Goal: Information Seeking & Learning: Learn about a topic

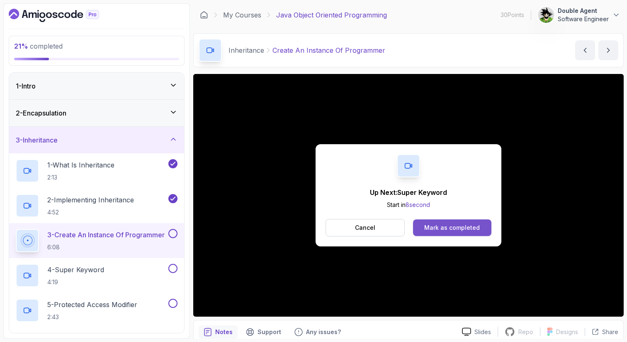
click at [486, 227] on button "Mark as completed" at bounding box center [452, 227] width 78 height 17
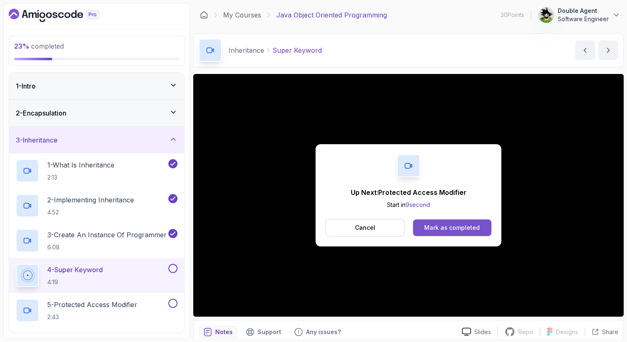
click at [451, 226] on div "Mark as completed" at bounding box center [453, 227] width 56 height 8
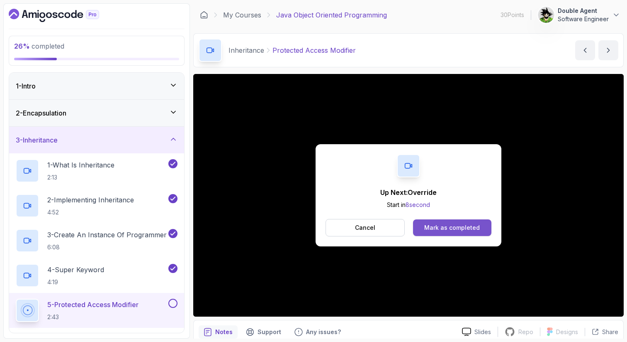
click at [473, 228] on div "Mark as completed" at bounding box center [453, 227] width 56 height 8
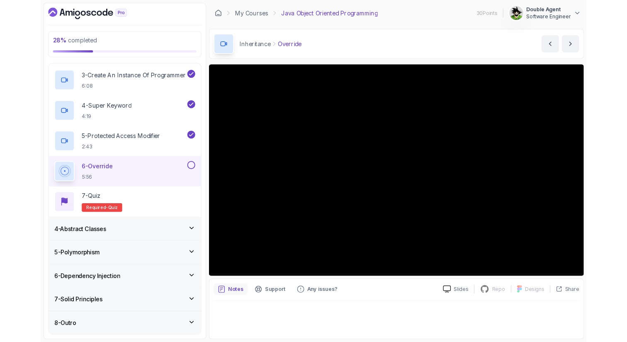
scroll to position [199, 0]
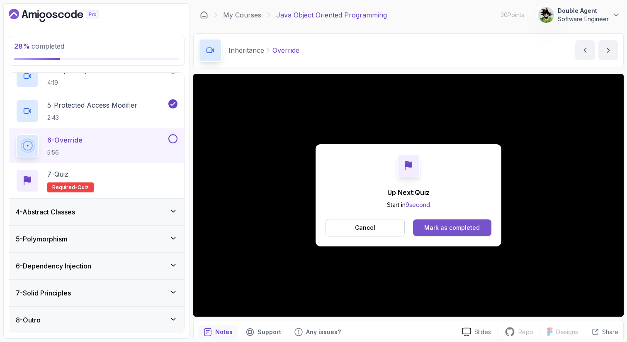
click at [459, 228] on div "Mark as completed" at bounding box center [453, 227] width 56 height 8
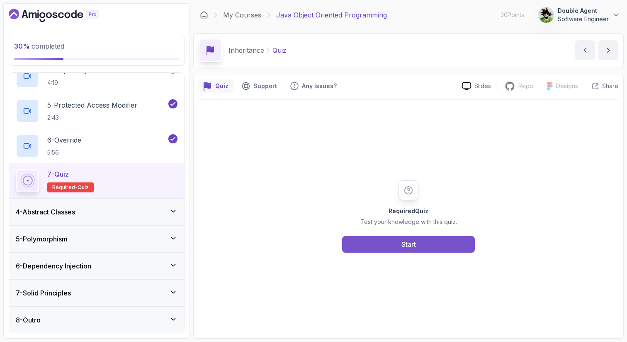
click at [434, 246] on button "Start" at bounding box center [408, 244] width 133 height 17
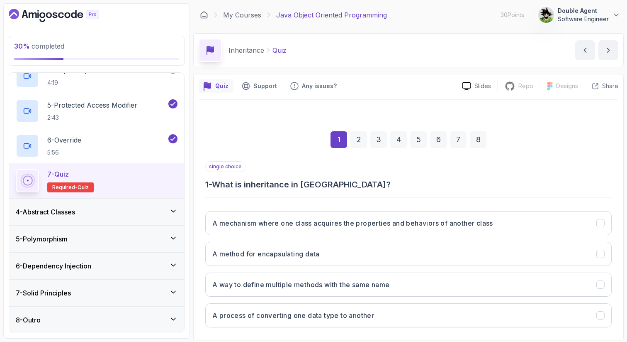
scroll to position [42, 0]
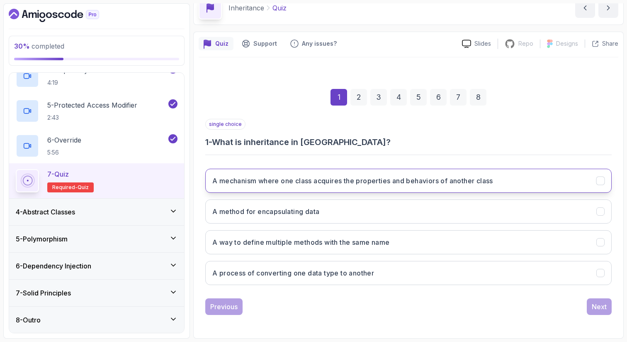
click at [438, 178] on h3 "A mechanism where one class acquires the properties and behaviors of another cl…" at bounding box center [352, 181] width 281 height 10
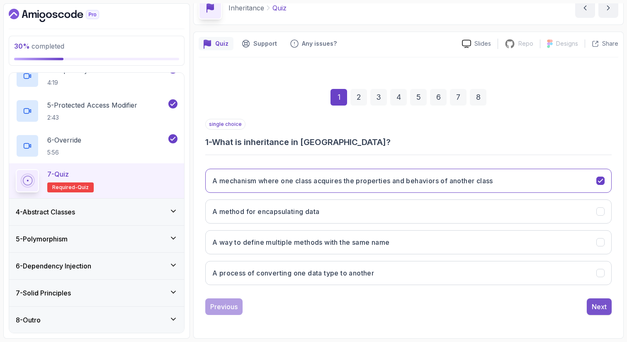
click at [595, 305] on div "Next" at bounding box center [599, 306] width 15 height 10
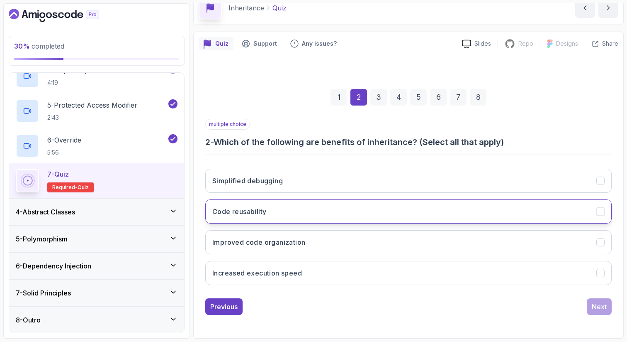
click at [476, 202] on button "Code reusability" at bounding box center [408, 211] width 407 height 24
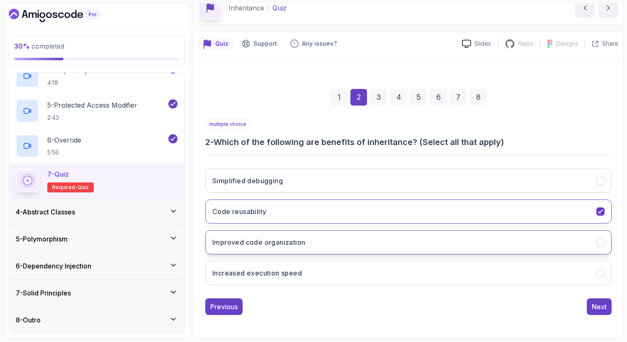
click at [469, 232] on button "Improved code organization" at bounding box center [408, 242] width 407 height 24
click at [593, 305] on div "Next" at bounding box center [599, 306] width 15 height 10
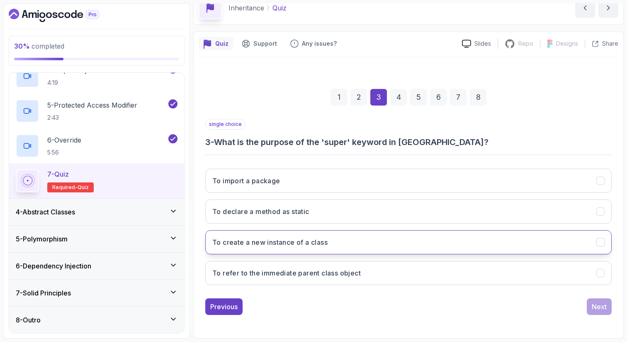
click at [415, 239] on button "To create a new instance of a class" at bounding box center [408, 242] width 407 height 24
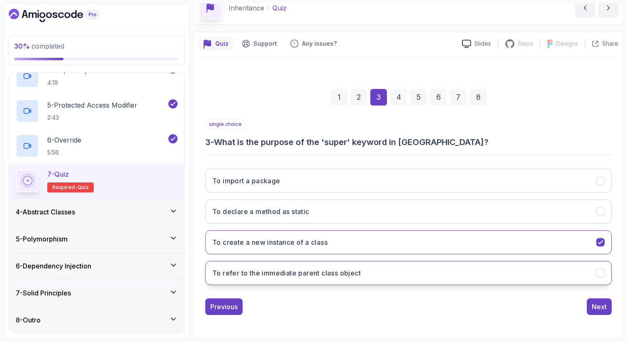
click at [417, 268] on button "To refer to the immediate parent class object" at bounding box center [408, 273] width 407 height 24
click at [427, 250] on button "To create a new instance of a class" at bounding box center [408, 242] width 407 height 24
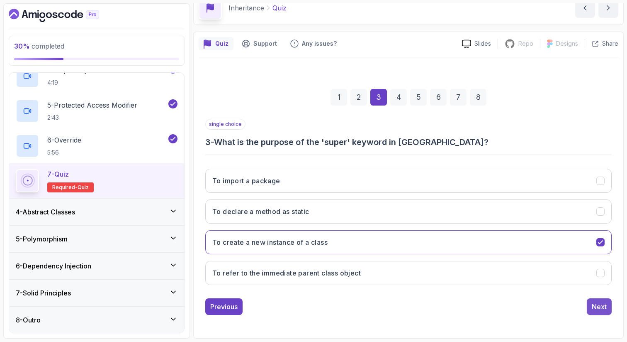
click at [596, 304] on div "Next" at bounding box center [599, 306] width 15 height 10
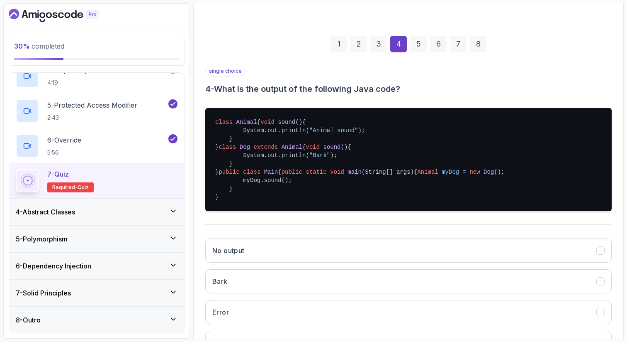
scroll to position [102, 0]
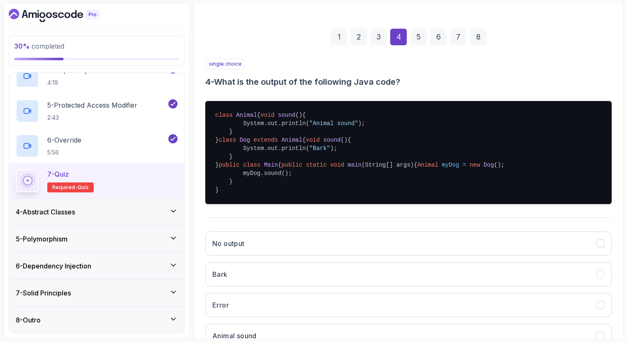
click at [278, 118] on span "sound" at bounding box center [286, 115] width 17 height 7
click at [275, 204] on pre "class Animal { void sound () { System.out.println( "Animal sound" ); } } class …" at bounding box center [408, 152] width 407 height 103
click at [246, 115] on span "Animal" at bounding box center [246, 115] width 21 height 7
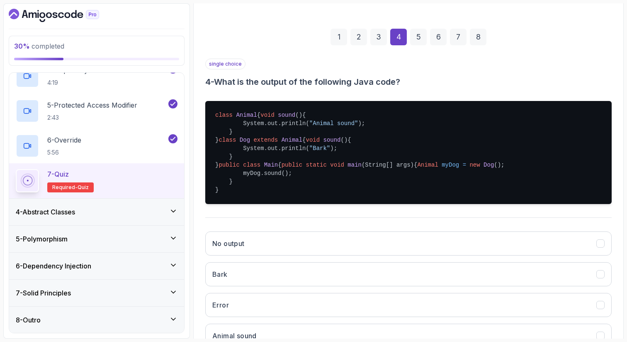
click at [246, 115] on span "Animal" at bounding box center [246, 115] width 21 height 7
click at [324, 143] on span "sound" at bounding box center [332, 140] width 17 height 7
click at [442, 168] on span "myDog" at bounding box center [450, 164] width 17 height 7
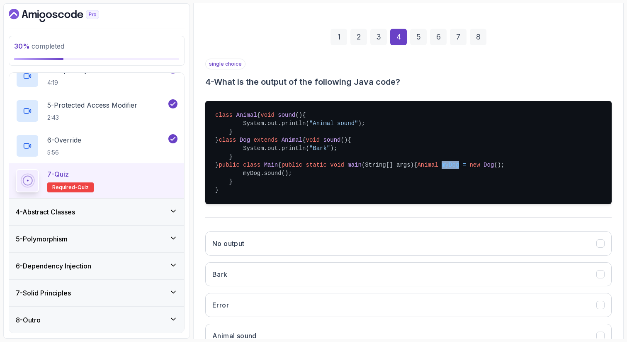
click at [278, 204] on pre "class Animal { void sound () { System.out.println( "Animal sound" ); } } class …" at bounding box center [408, 152] width 407 height 103
click at [417, 168] on span "Animal" at bounding box center [427, 164] width 21 height 7
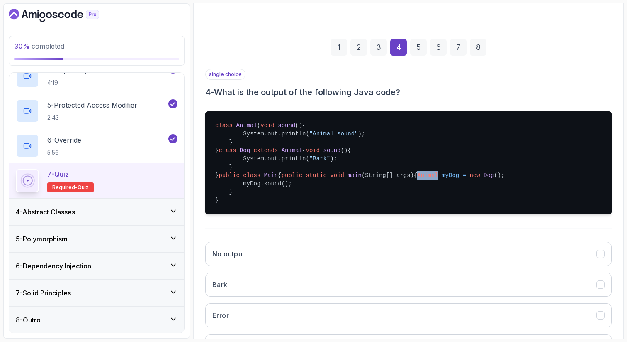
scroll to position [88, 0]
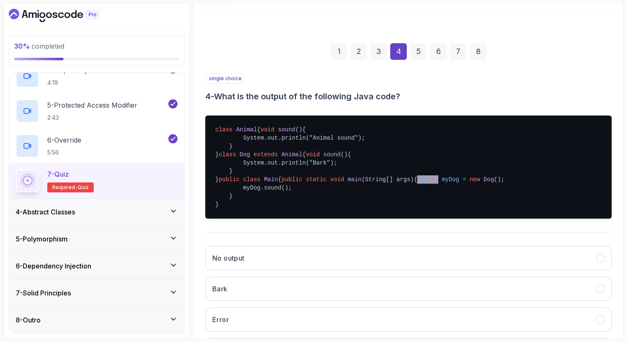
click at [324, 158] on span "sound" at bounding box center [332, 154] width 17 height 7
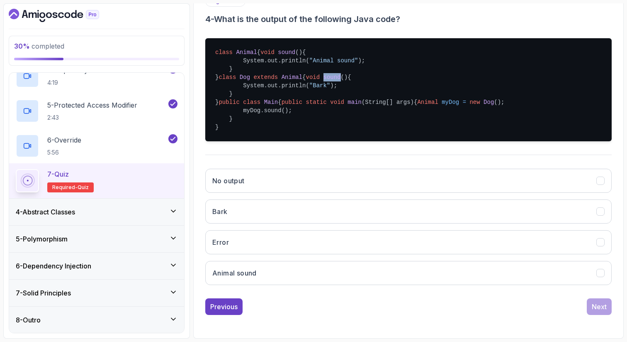
scroll to position [203, 0]
click at [250, 278] on h3 "Animal sound" at bounding box center [234, 273] width 44 height 10
click at [598, 311] on div "Next" at bounding box center [599, 306] width 15 height 10
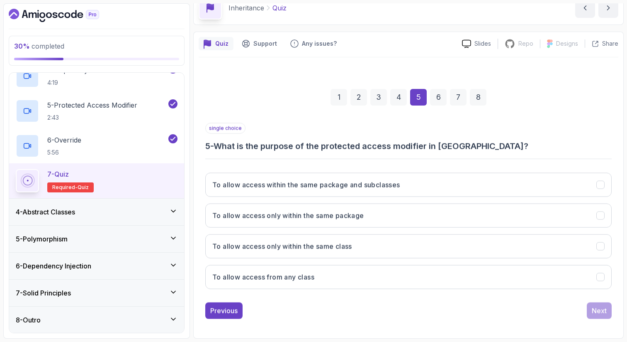
scroll to position [42, 0]
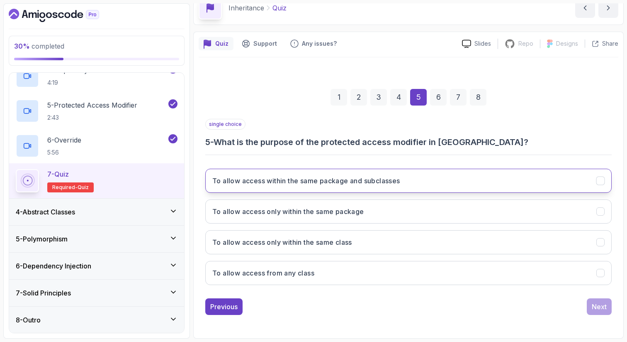
click at [488, 178] on button "To allow access within the same package and subclasses" at bounding box center [408, 180] width 407 height 24
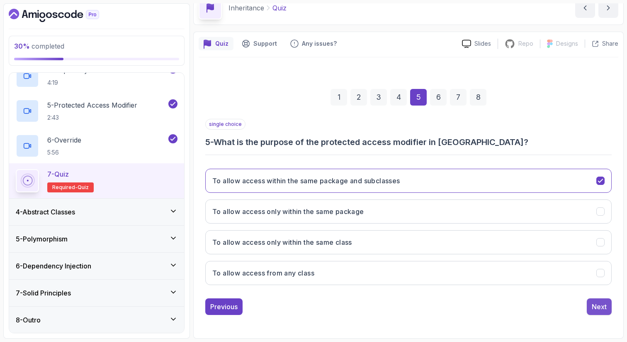
click at [601, 307] on div "Next" at bounding box center [599, 306] width 15 height 10
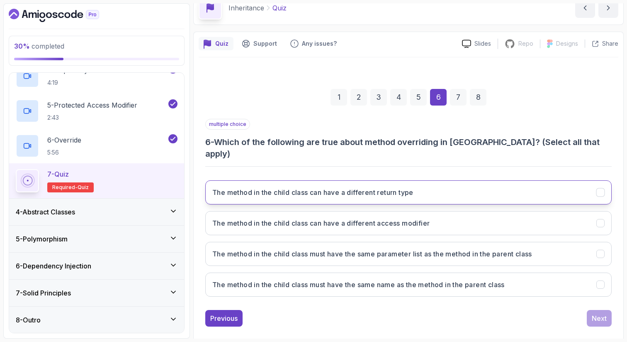
click at [493, 187] on button "The method in the child class can have a different return type" at bounding box center [408, 192] width 407 height 24
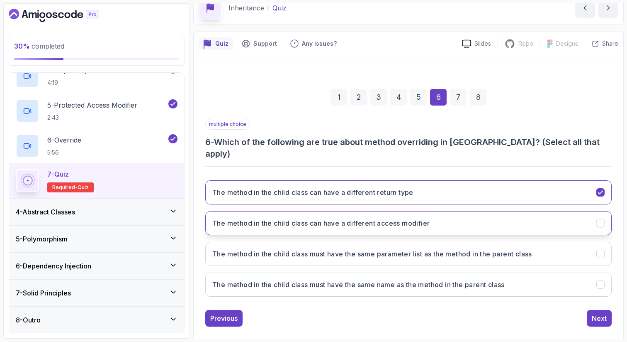
click at [489, 213] on button "The method in the child class can have a different access modifier" at bounding box center [408, 223] width 407 height 24
click at [525, 272] on button "The method in the child class must have the same name as the method in the pare…" at bounding box center [408, 284] width 407 height 24
click at [599, 313] on div "Next" at bounding box center [599, 318] width 15 height 10
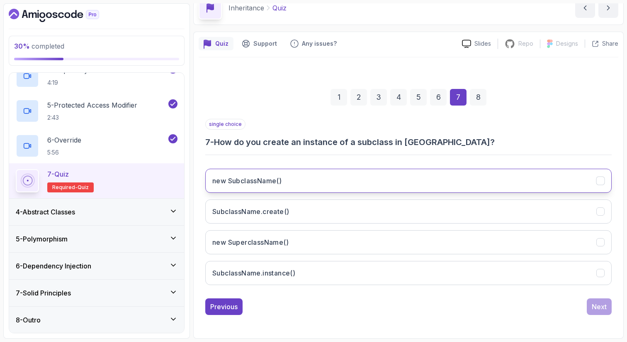
click at [459, 173] on button "new SubclassName()" at bounding box center [408, 180] width 407 height 24
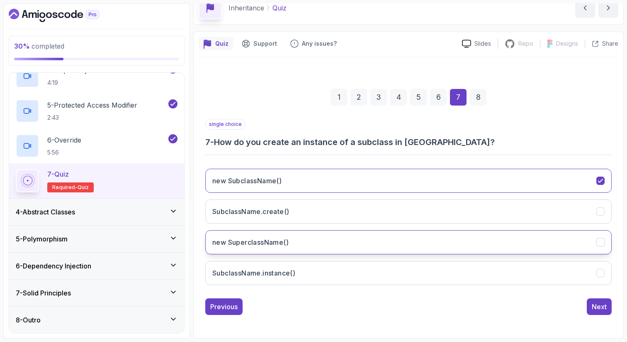
click at [461, 234] on button "new SuperclassName()" at bounding box center [408, 242] width 407 height 24
click at [596, 310] on div "Next" at bounding box center [599, 306] width 15 height 10
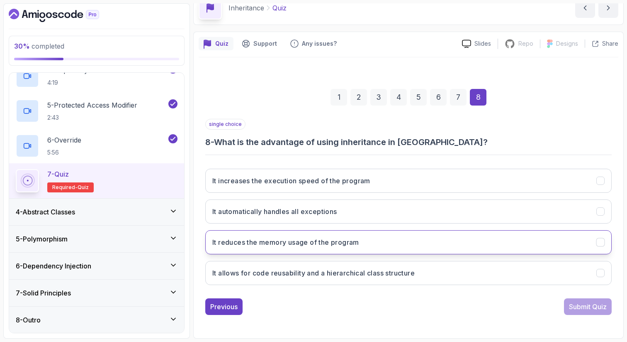
click at [421, 234] on button "It reduces the memory usage of the program" at bounding box center [408, 242] width 407 height 24
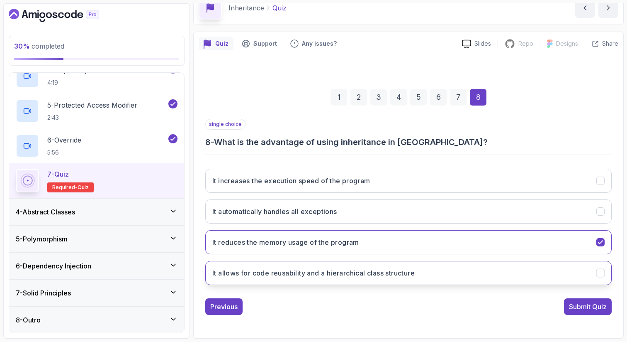
click at [435, 271] on button "It allows for code reusability and a hierarchical class structure" at bounding box center [408, 273] width 407 height 24
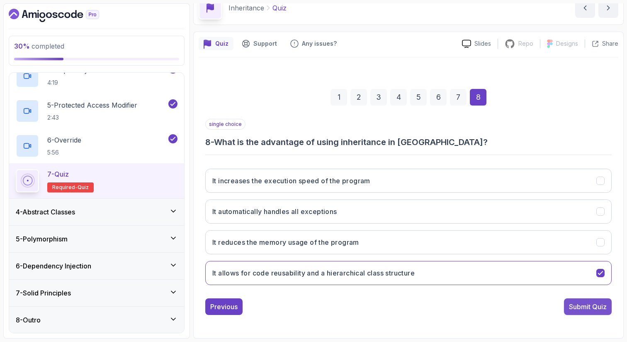
click at [581, 305] on div "Submit Quiz" at bounding box center [588, 306] width 38 height 10
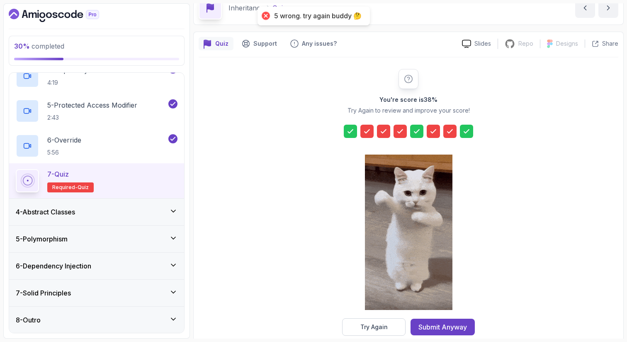
scroll to position [56, 0]
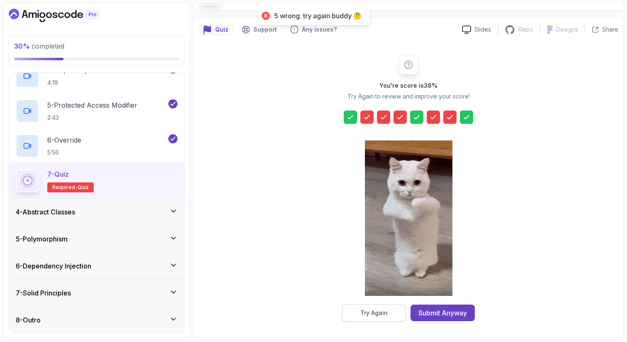
click at [362, 312] on div "Try Again" at bounding box center [374, 312] width 27 height 8
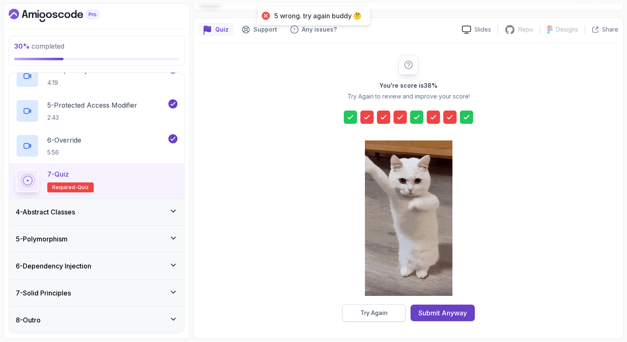
scroll to position [42, 0]
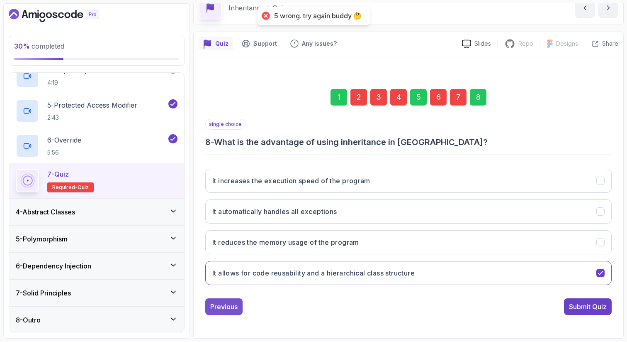
click at [222, 311] on button "Previous" at bounding box center [223, 306] width 37 height 17
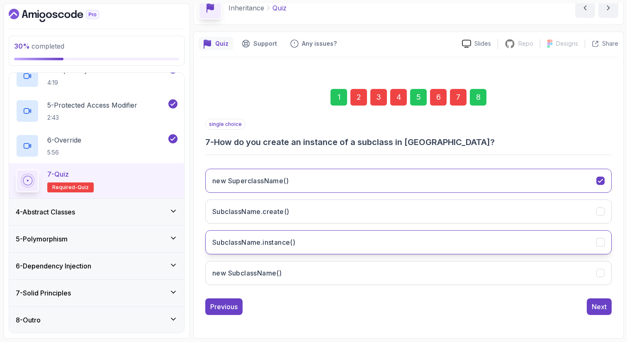
click at [344, 249] on button "SubclassName.instance()" at bounding box center [408, 242] width 407 height 24
click at [226, 303] on div "Previous" at bounding box center [223, 306] width 27 height 10
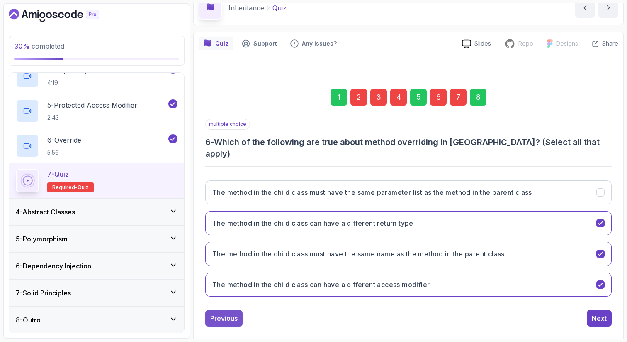
click at [232, 314] on button "Previous" at bounding box center [223, 318] width 37 height 17
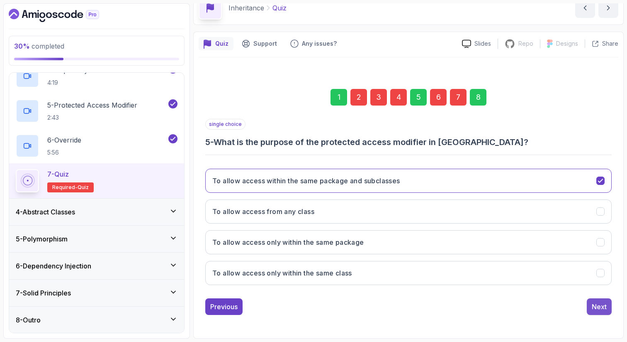
click at [603, 312] on button "Next" at bounding box center [599, 306] width 25 height 17
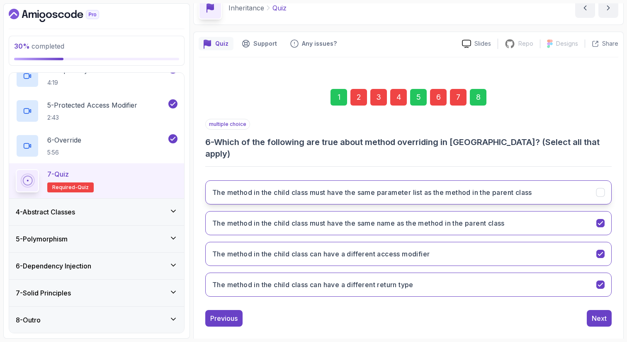
click at [500, 187] on h3 "The method in the child class must have the same parameter list as the method i…" at bounding box center [372, 192] width 320 height 10
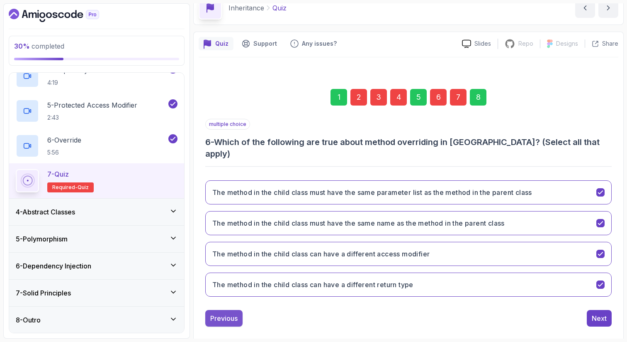
click at [232, 313] on div "Previous" at bounding box center [223, 318] width 27 height 10
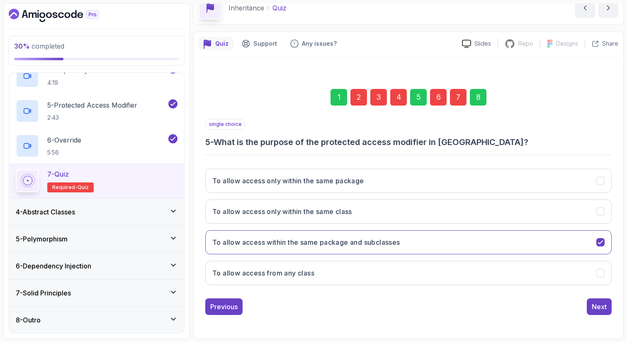
click at [232, 304] on div "Previous" at bounding box center [223, 306] width 27 height 10
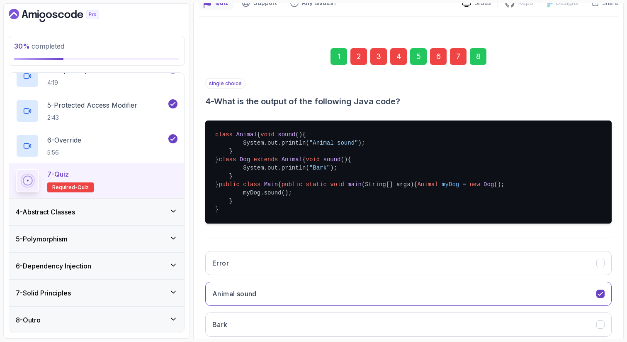
scroll to position [82, 0]
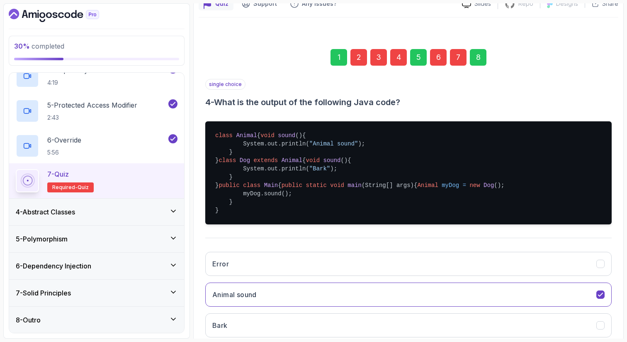
click at [484, 188] on span "Dog" at bounding box center [489, 185] width 10 height 7
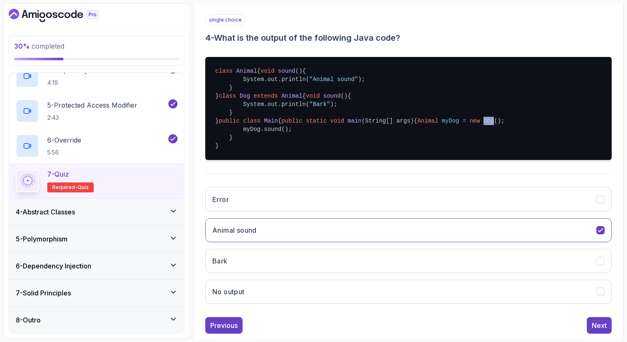
scroll to position [146, 0]
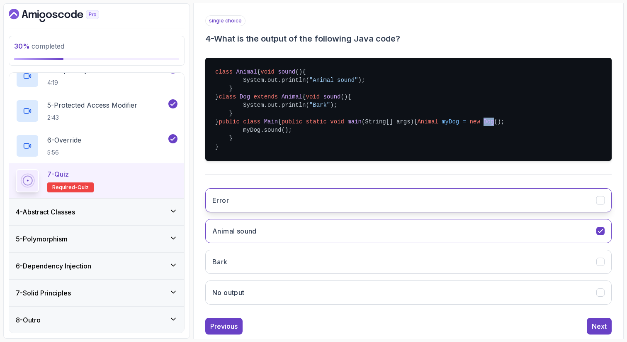
click at [320, 212] on button "Error" at bounding box center [408, 200] width 407 height 24
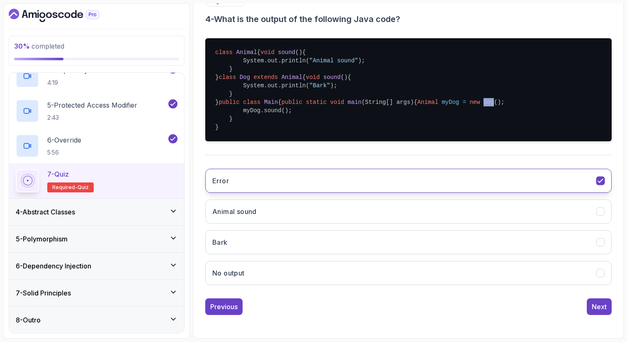
scroll to position [215, 0]
click at [606, 307] on div "Next" at bounding box center [599, 306] width 15 height 10
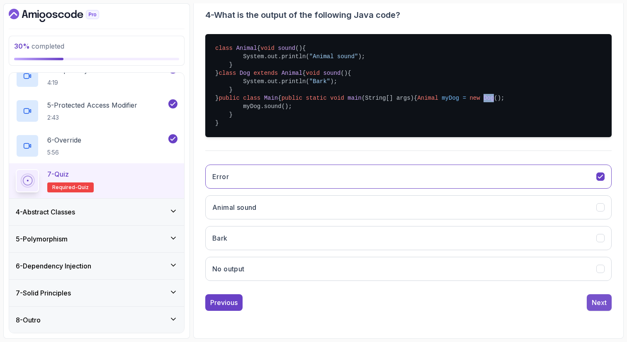
scroll to position [42, 0]
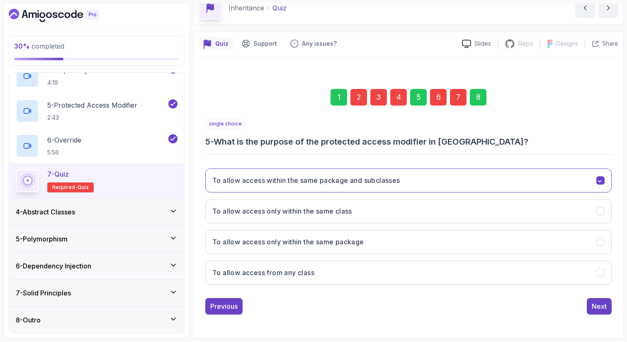
click at [606, 307] on div "Next" at bounding box center [599, 306] width 15 height 10
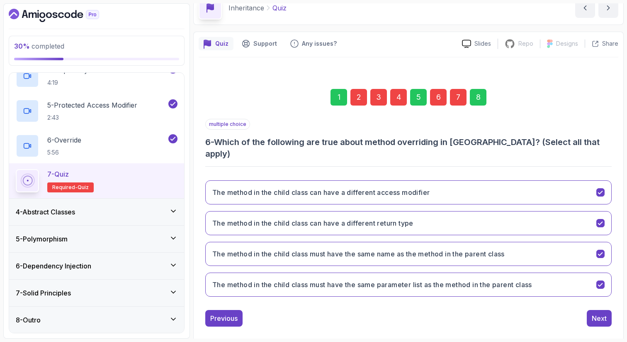
click at [606, 313] on div "Next" at bounding box center [599, 318] width 15 height 10
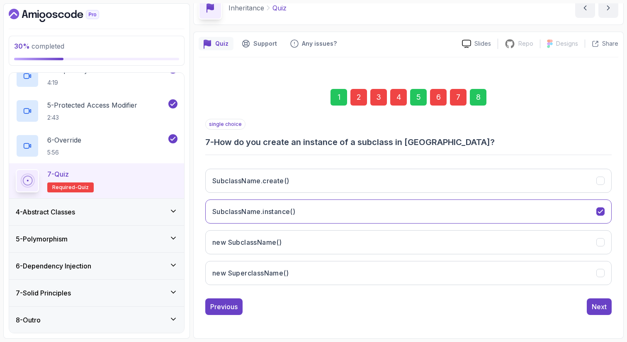
click at [606, 307] on div "Next" at bounding box center [599, 306] width 15 height 10
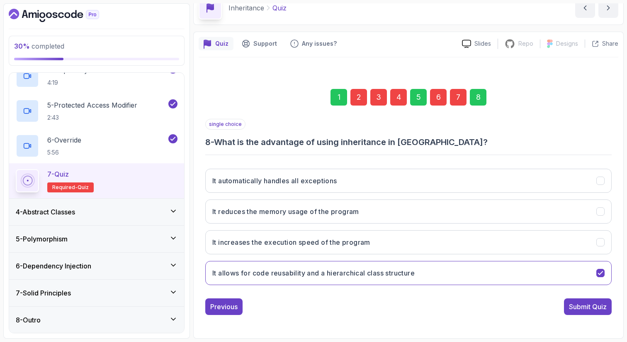
click at [606, 307] on div "Submit Quiz" at bounding box center [588, 306] width 38 height 10
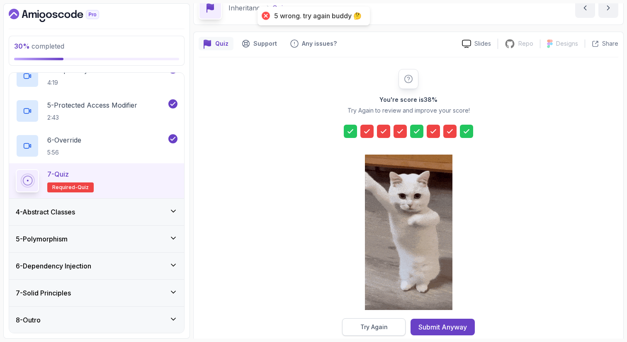
click at [381, 322] on button "Try Again" at bounding box center [373, 326] width 63 height 17
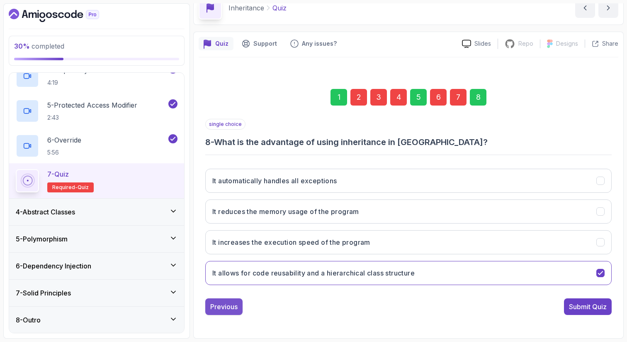
click at [225, 312] on button "Previous" at bounding box center [223, 306] width 37 height 17
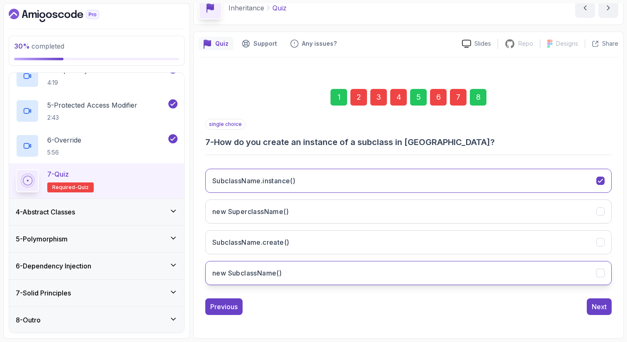
click at [302, 274] on button "new SubclassName()" at bounding box center [408, 273] width 407 height 24
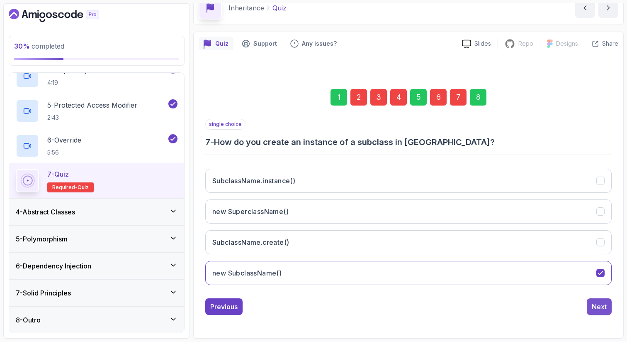
click at [593, 300] on button "Next" at bounding box center [599, 306] width 25 height 17
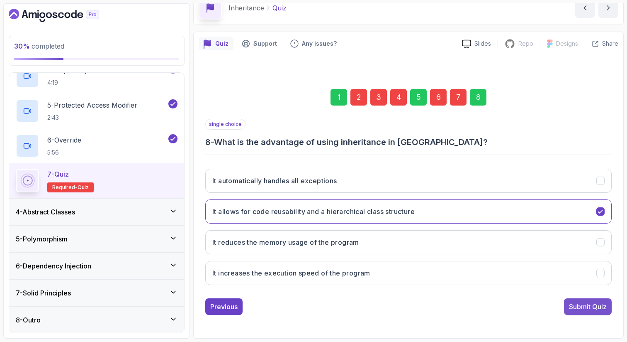
click at [592, 310] on div "Submit Quiz" at bounding box center [588, 306] width 38 height 10
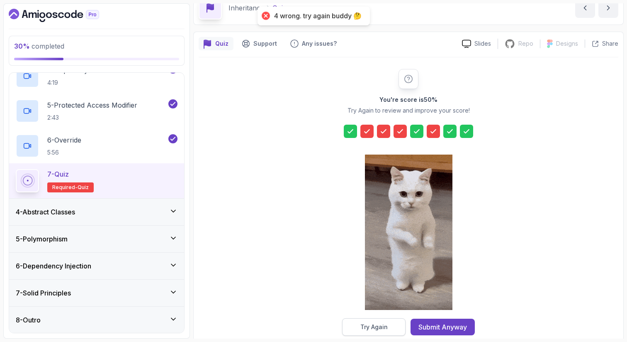
click at [367, 325] on div "Try Again" at bounding box center [374, 326] width 27 height 8
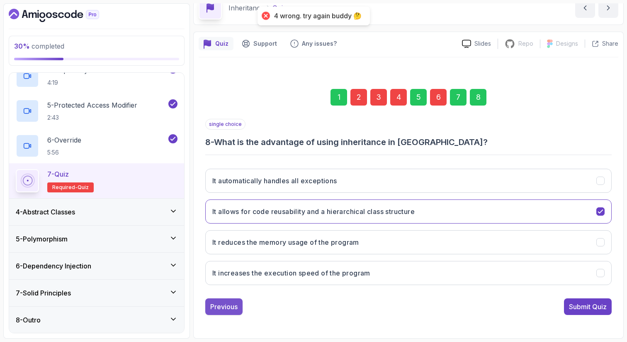
click at [222, 306] on div "Previous" at bounding box center [223, 306] width 27 height 10
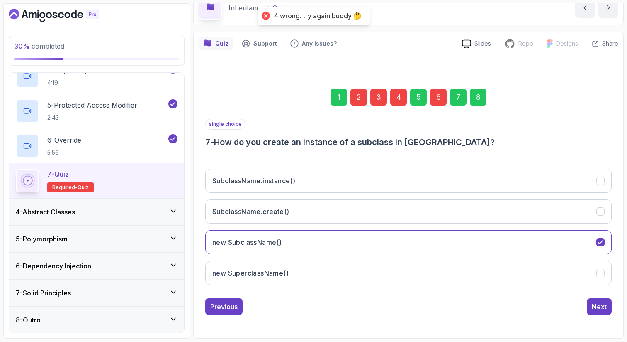
click at [222, 306] on div "Previous" at bounding box center [223, 306] width 27 height 10
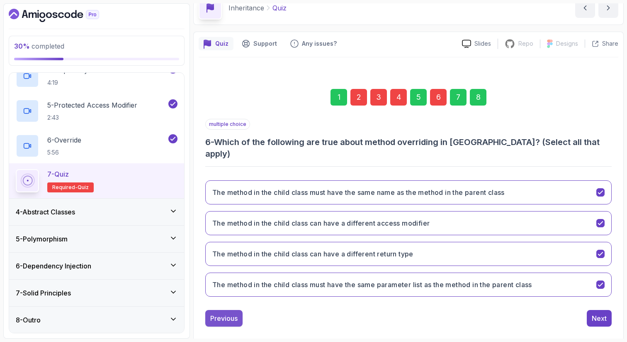
click at [214, 313] on div "Previous" at bounding box center [223, 318] width 27 height 10
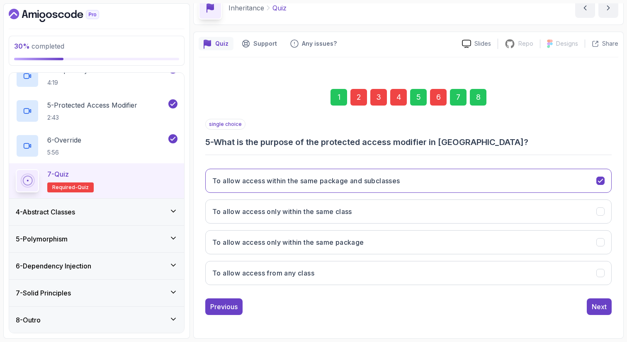
click at [214, 307] on div "Previous" at bounding box center [223, 306] width 27 height 10
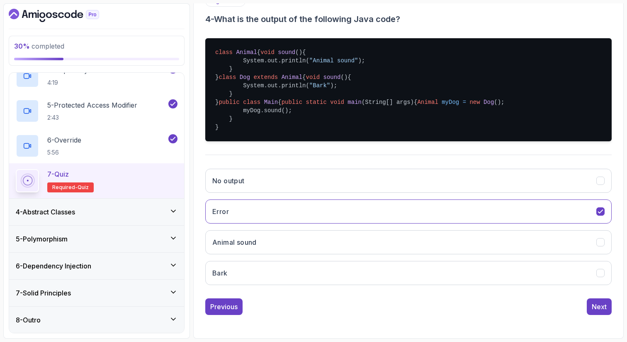
scroll to position [215, 0]
click at [351, 180] on button "No output" at bounding box center [408, 180] width 407 height 24
click at [596, 309] on div "Next" at bounding box center [599, 306] width 15 height 10
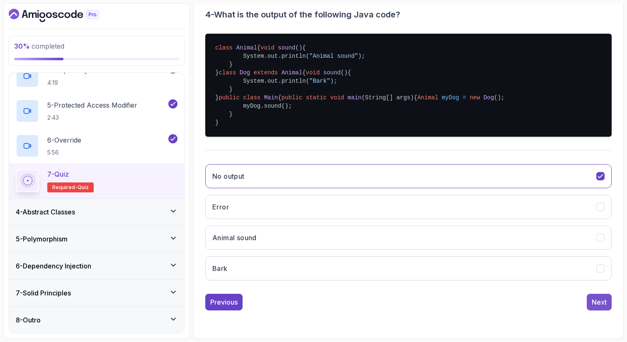
scroll to position [42, 0]
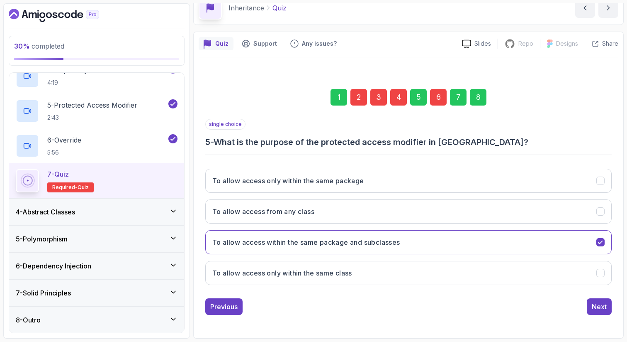
click at [596, 309] on div "Next" at bounding box center [599, 306] width 15 height 10
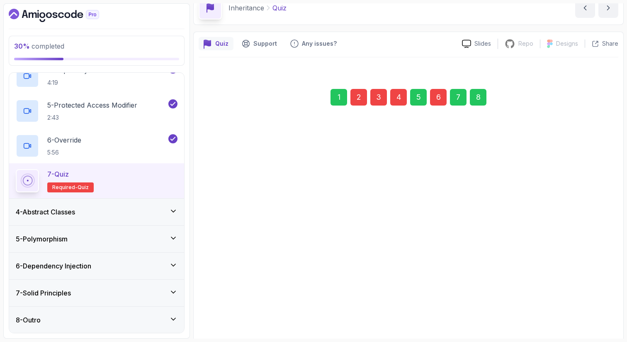
click at [596, 312] on div "Next" at bounding box center [599, 317] width 15 height 10
click at [596, 309] on div "Next" at bounding box center [599, 306] width 15 height 10
click at [596, 309] on div "Submit Quiz" at bounding box center [588, 306] width 38 height 10
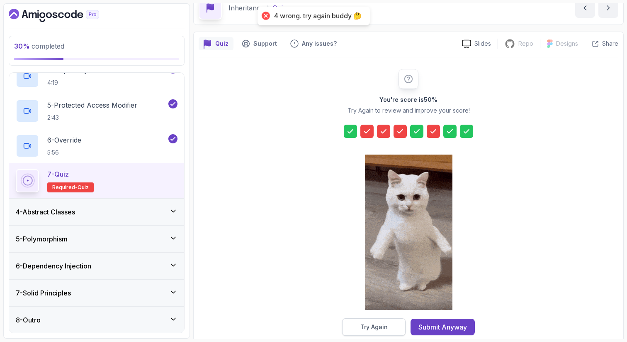
click at [386, 323] on div "Try Again" at bounding box center [374, 326] width 27 height 8
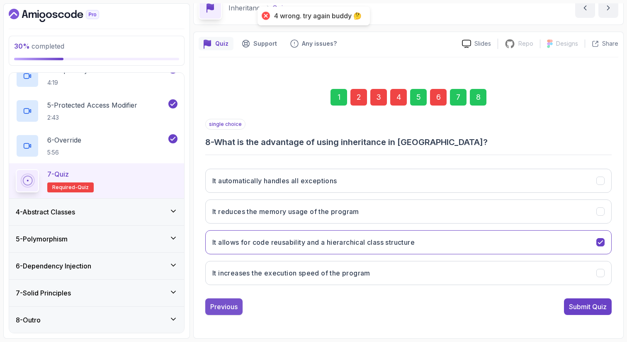
click at [238, 310] on button "Previous" at bounding box center [223, 306] width 37 height 17
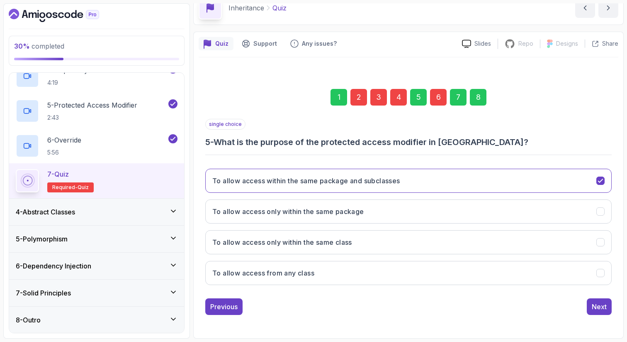
click at [238, 310] on button "Previous" at bounding box center [223, 306] width 37 height 17
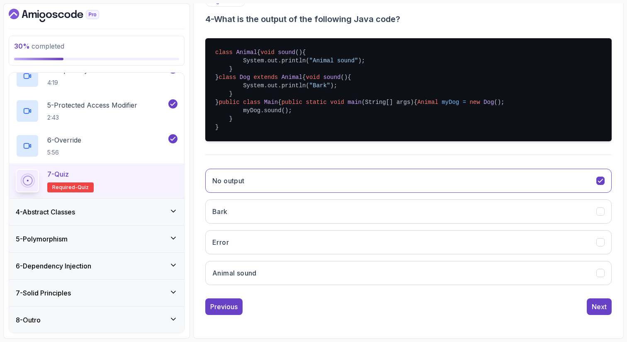
scroll to position [200, 0]
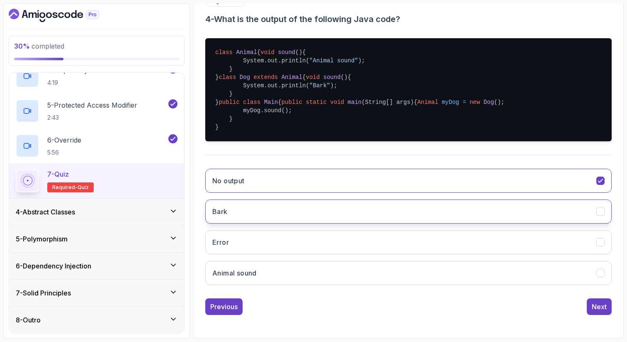
click at [283, 223] on button "Bark" at bounding box center [408, 211] width 407 height 24
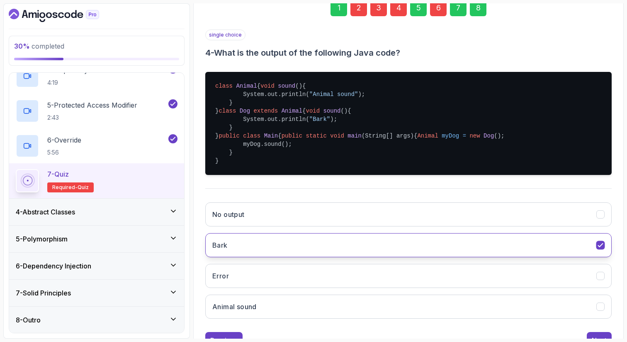
scroll to position [130, 0]
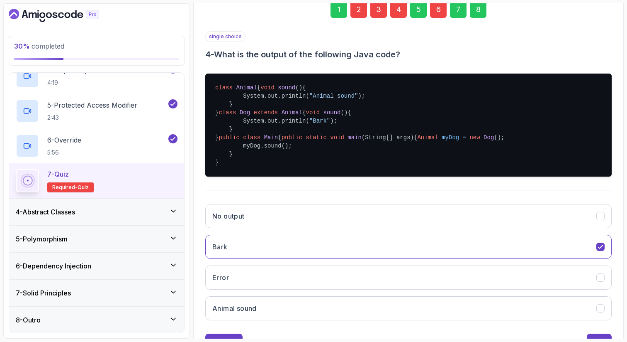
click at [484, 141] on span "Dog" at bounding box center [489, 137] width 10 height 7
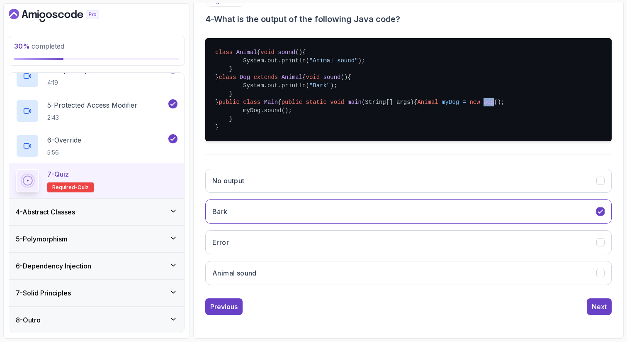
scroll to position [215, 0]
click at [216, 305] on div "Previous" at bounding box center [223, 306] width 27 height 10
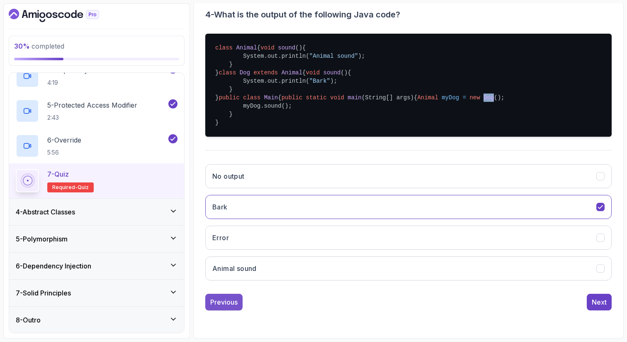
scroll to position [42, 0]
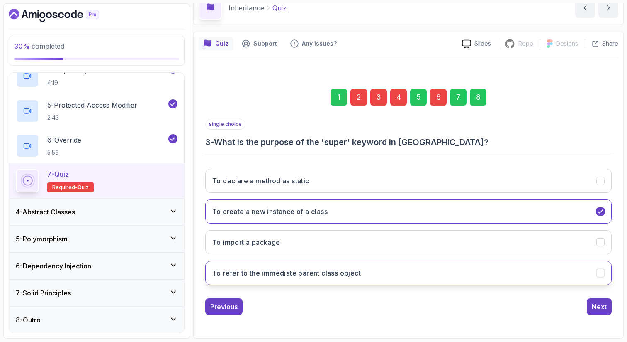
click at [312, 279] on button "To refer to the immediate parent class object" at bounding box center [408, 273] width 407 height 24
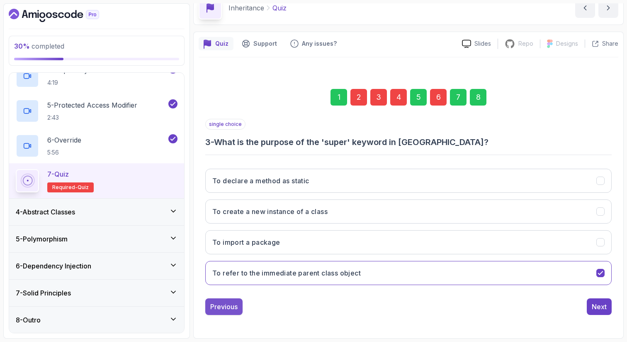
click at [237, 303] on div "Previous" at bounding box center [223, 306] width 27 height 10
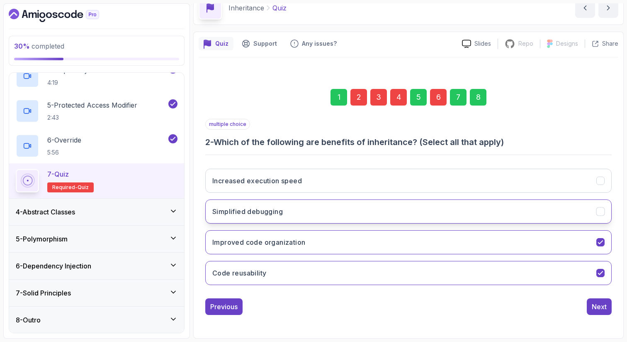
click at [356, 216] on button "Simplified debugging" at bounding box center [408, 211] width 407 height 24
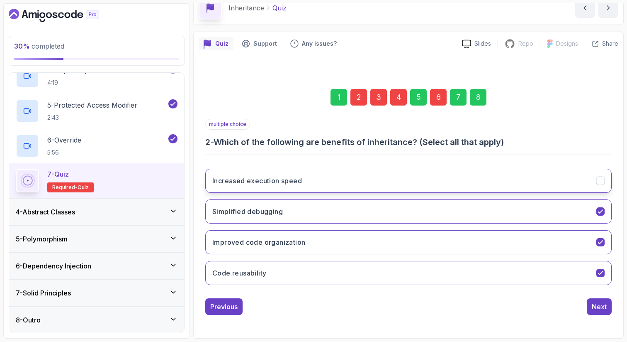
click at [371, 187] on button "Increased execution speed" at bounding box center [408, 180] width 407 height 24
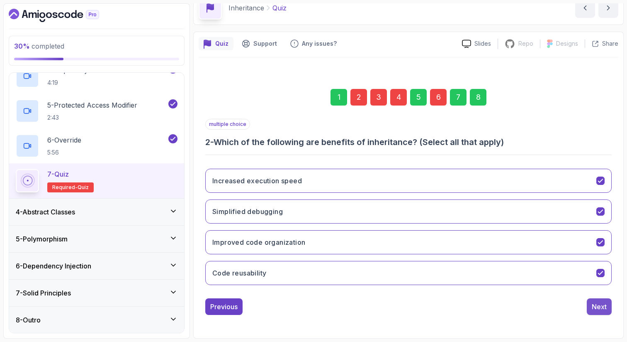
click at [594, 308] on div "Next" at bounding box center [599, 306] width 15 height 10
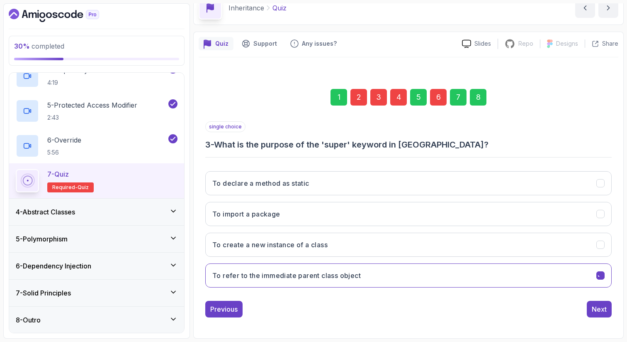
click at [594, 308] on div "Next" at bounding box center [599, 309] width 15 height 10
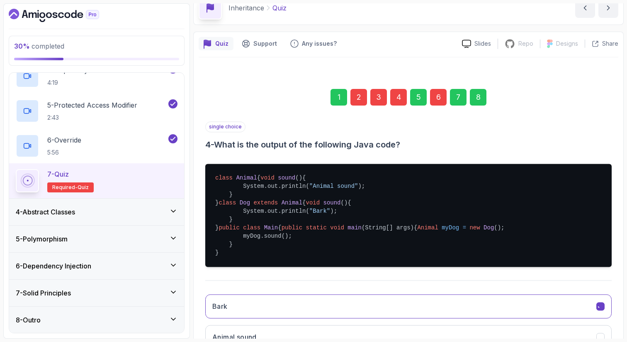
click at [594, 266] on pre "class Animal { void sound () { System.out.println( "Animal sound" ); } } class …" at bounding box center [408, 214] width 407 height 103
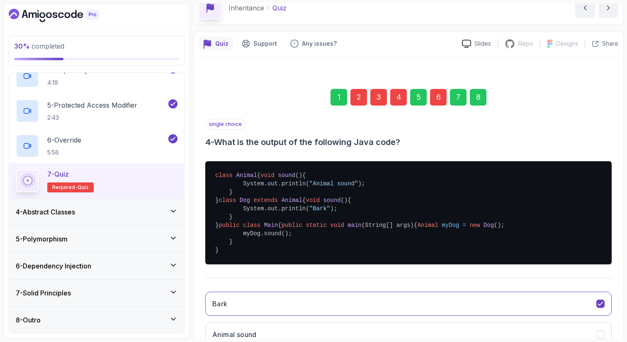
click at [594, 264] on pre "class Animal { void sound () { System.out.println( "Animal sound" ); } } class …" at bounding box center [408, 212] width 407 height 103
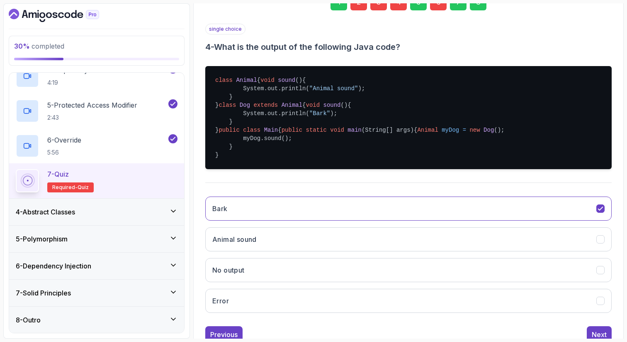
scroll to position [215, 0]
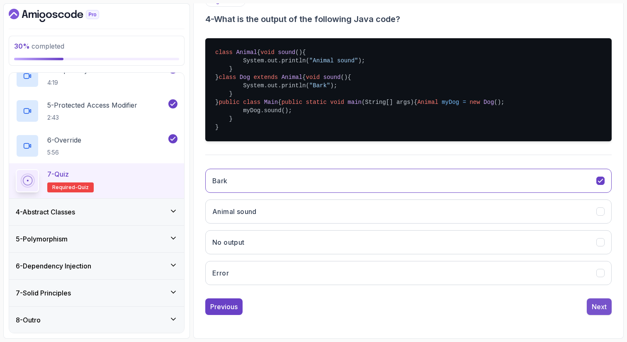
click at [593, 309] on div "Next" at bounding box center [599, 306] width 15 height 10
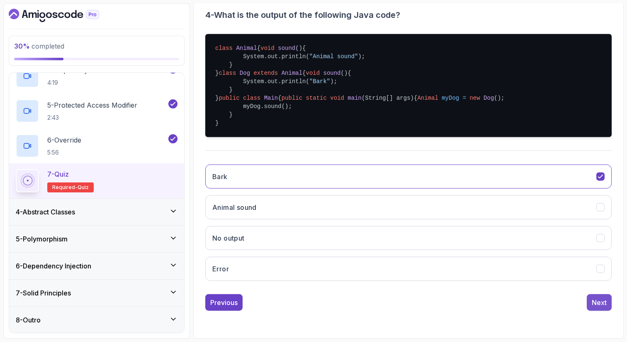
scroll to position [42, 0]
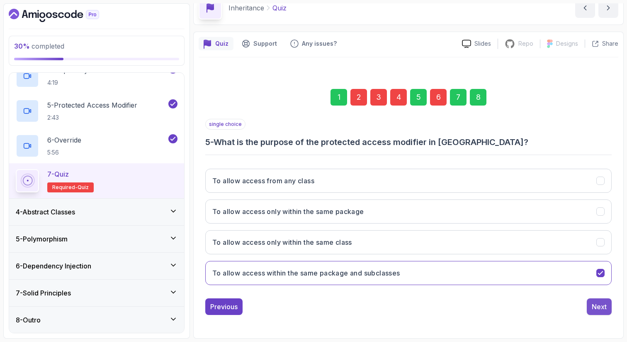
click at [594, 303] on div "Next" at bounding box center [599, 306] width 15 height 10
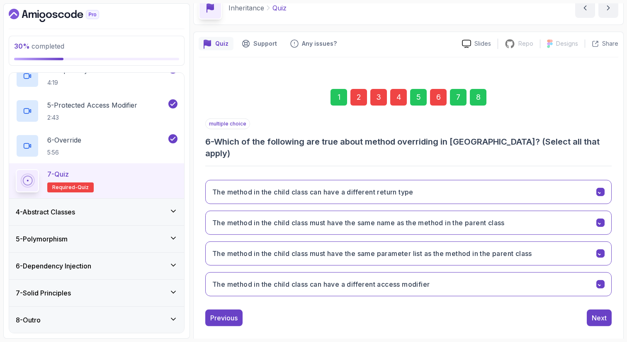
click at [594, 312] on div "Next" at bounding box center [599, 317] width 15 height 10
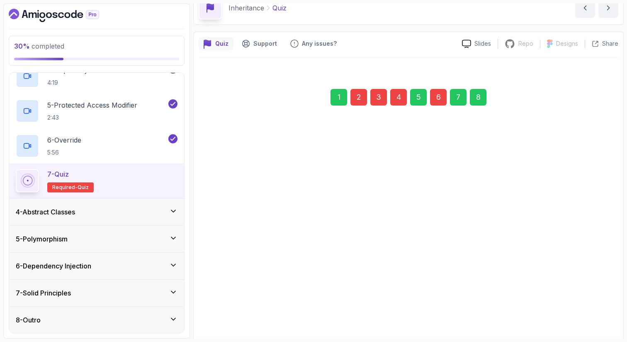
click at [594, 309] on div "Next" at bounding box center [599, 314] width 15 height 10
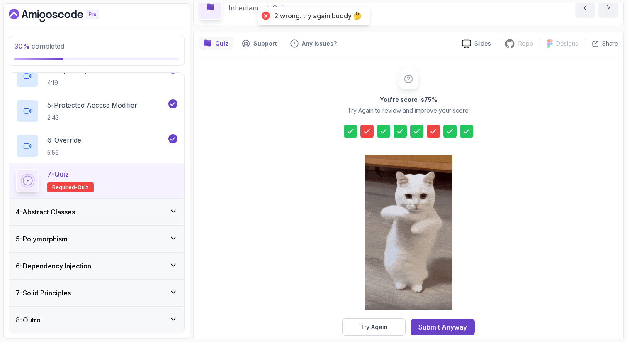
scroll to position [56, 0]
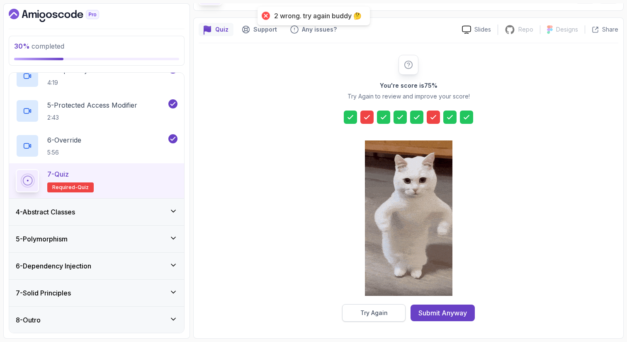
click at [386, 314] on div "Try Again" at bounding box center [374, 312] width 27 height 8
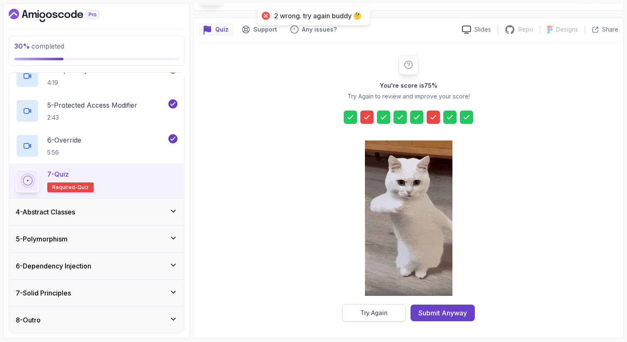
scroll to position [42, 0]
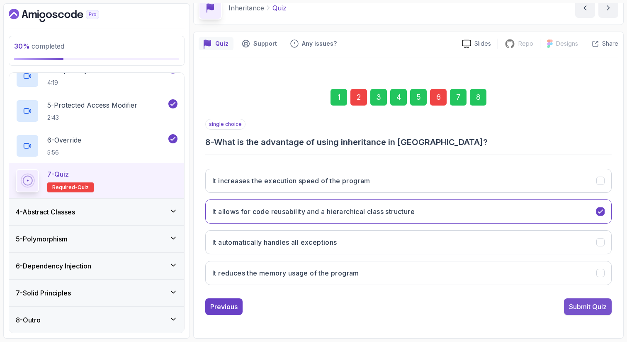
click at [592, 303] on div "Submit Quiz" at bounding box center [588, 306] width 38 height 10
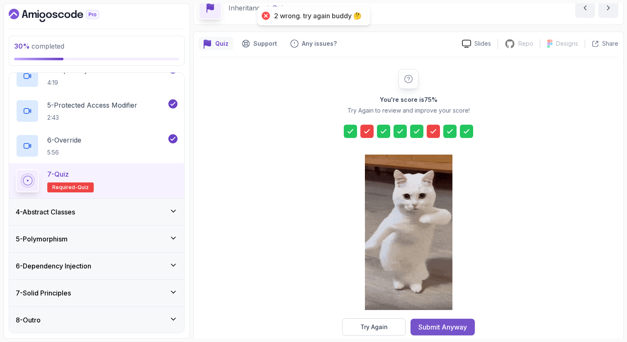
click at [461, 327] on div "Submit Anyway" at bounding box center [443, 327] width 49 height 10
